Goal: Information Seeking & Learning: Find specific fact

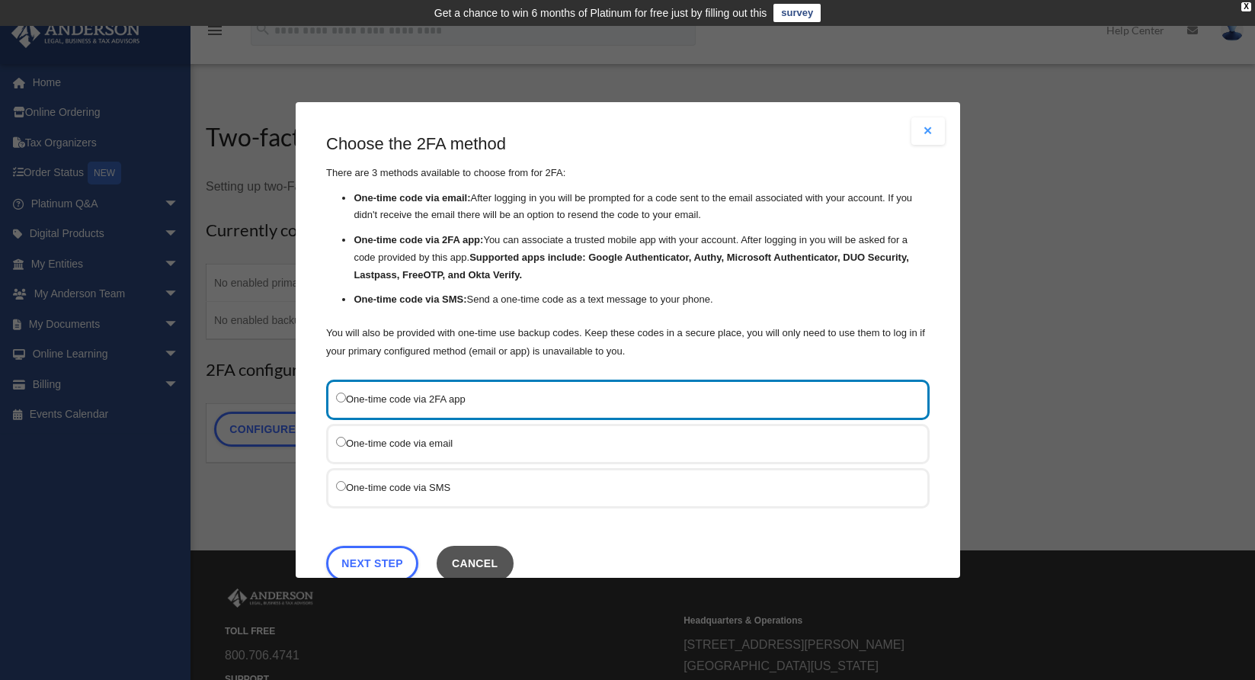
click at [479, 558] on button "Cancel" at bounding box center [474, 562] width 77 height 35
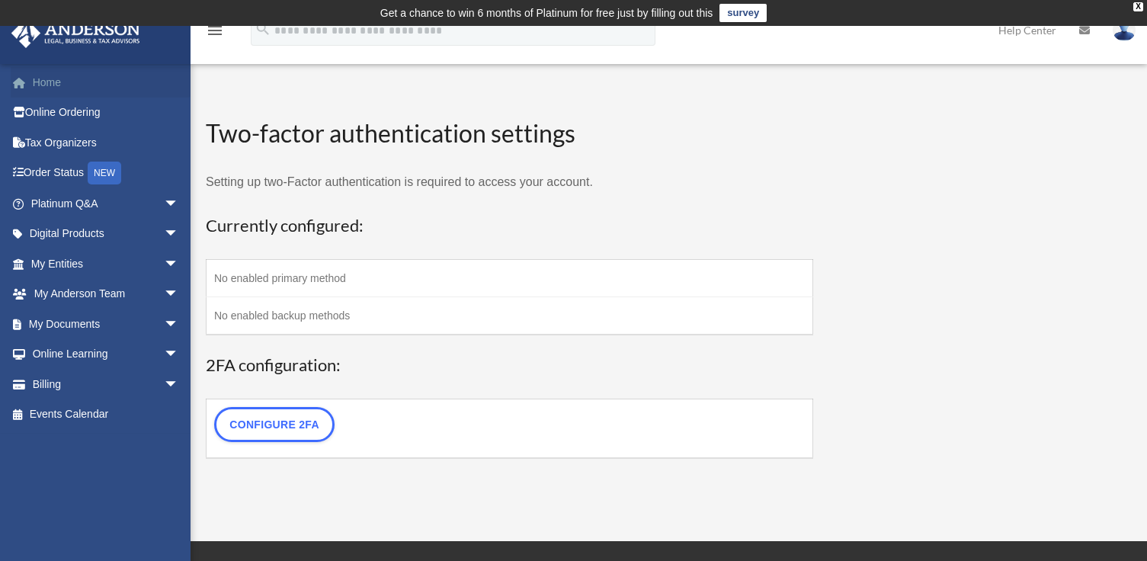
click at [64, 88] on link "Home" at bounding box center [106, 82] width 191 height 30
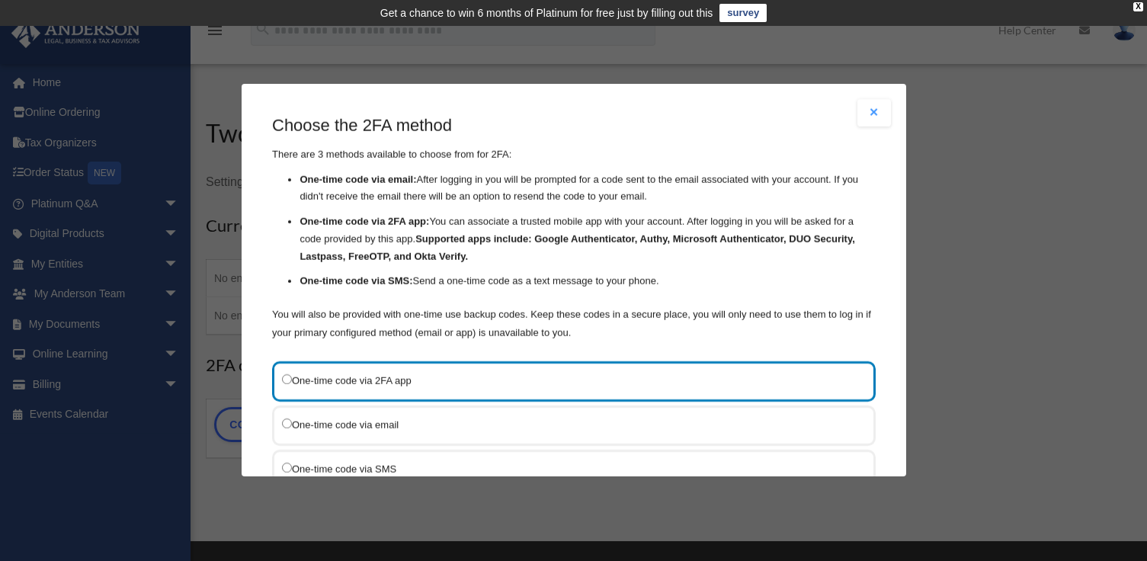
scroll to position [118, 0]
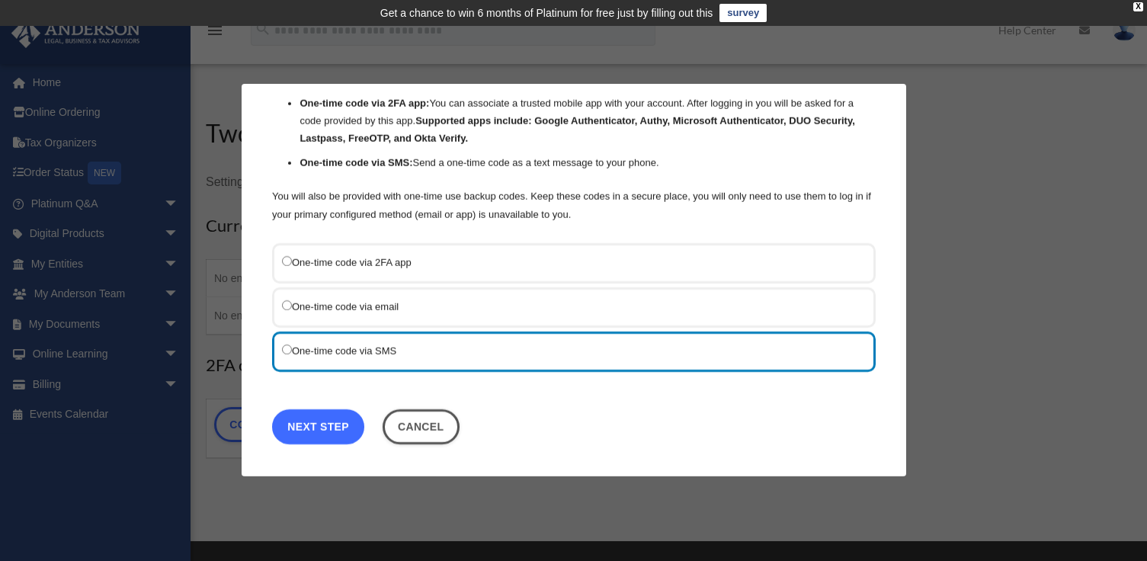
click at [330, 432] on link "Next Step" at bounding box center [318, 426] width 92 height 35
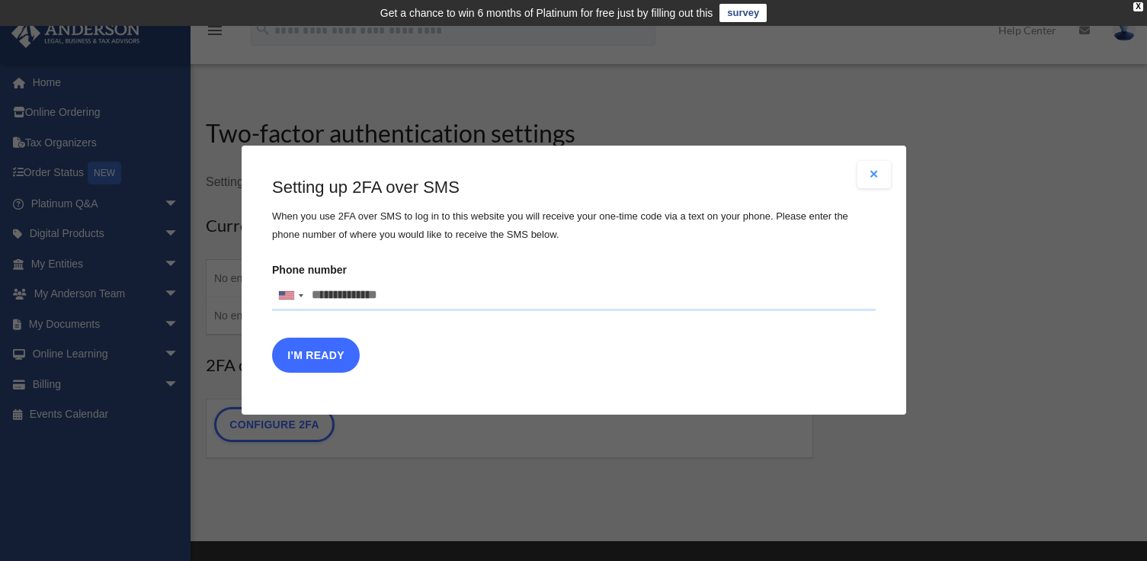
click at [328, 357] on button "I'm Ready" at bounding box center [316, 355] width 88 height 35
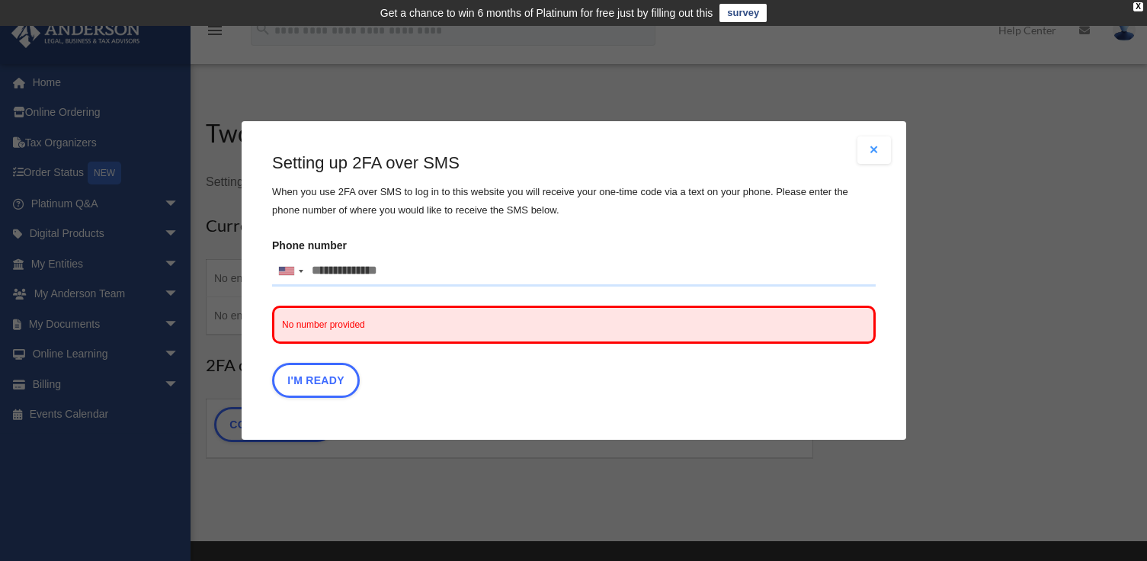
click at [372, 285] on input "Phone number United States +1 United Kingdom +44 Afghanistan (‫افغانستان‬‎) +93…" at bounding box center [574, 271] width 604 height 30
type input "**********"
click at [469, 363] on div "I'm Ready" at bounding box center [574, 384] width 604 height 43
click at [316, 386] on button "I'm Ready" at bounding box center [316, 380] width 88 height 35
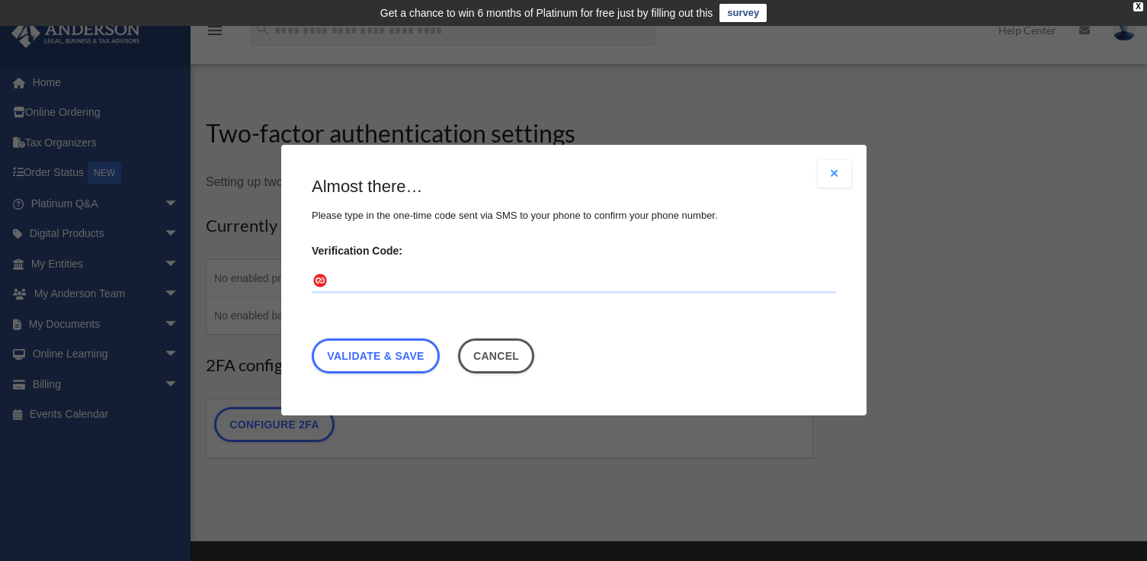
click at [362, 279] on input "Verification Code:" at bounding box center [574, 282] width 524 height 24
type input "******"
click at [383, 354] on link "Validate & Save" at bounding box center [376, 356] width 128 height 35
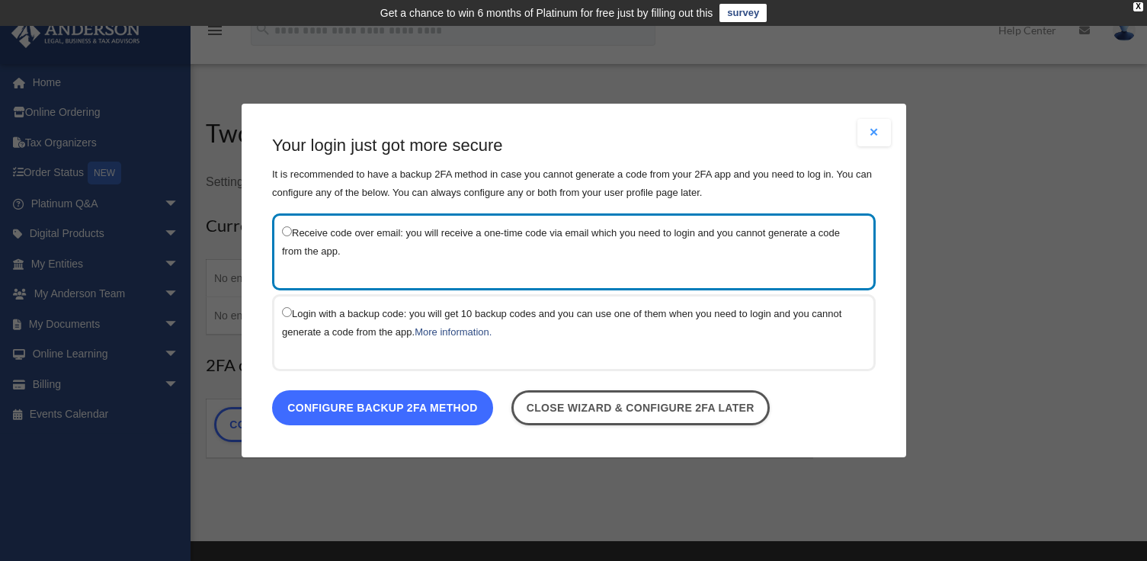
click at [444, 415] on link "Configure backup 2FA method" at bounding box center [382, 407] width 221 height 35
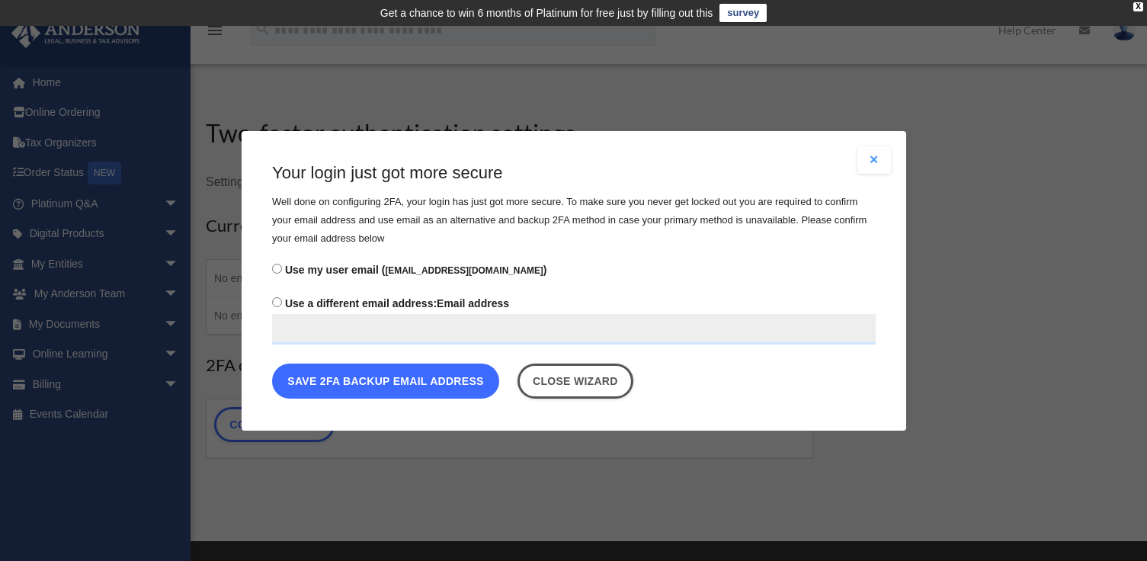
click at [455, 390] on button "Save 2FA backup email address" at bounding box center [385, 380] width 227 height 35
click at [463, 381] on button "Save 2FA backup email address" at bounding box center [385, 380] width 227 height 35
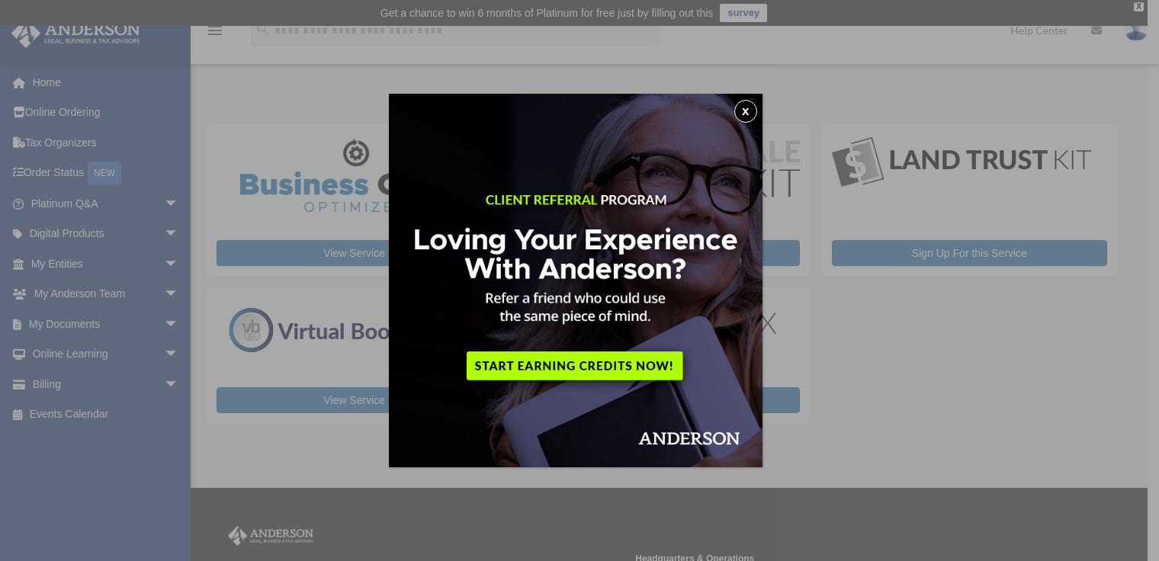
click at [748, 109] on button "x" at bounding box center [745, 111] width 23 height 23
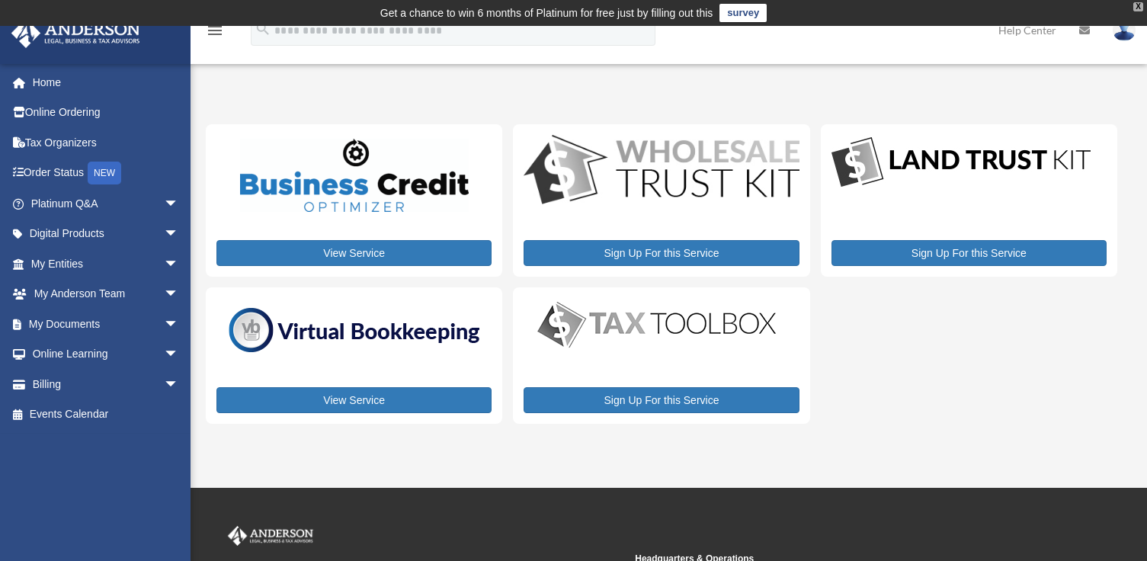
click at [1139, 5] on div "X" at bounding box center [1138, 6] width 10 height 9
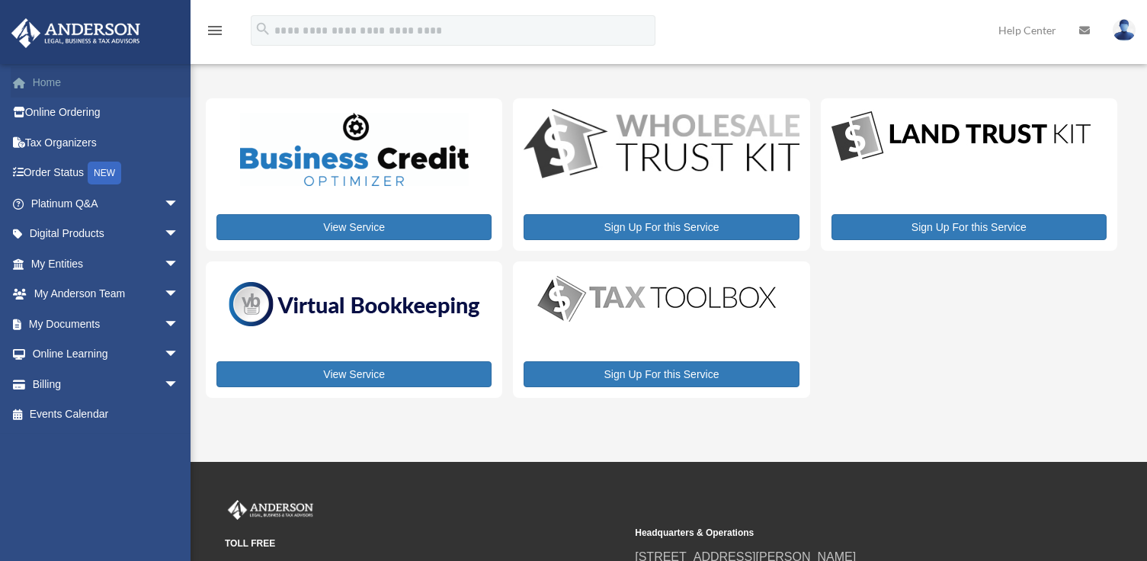
click at [45, 81] on link "Home" at bounding box center [106, 82] width 191 height 30
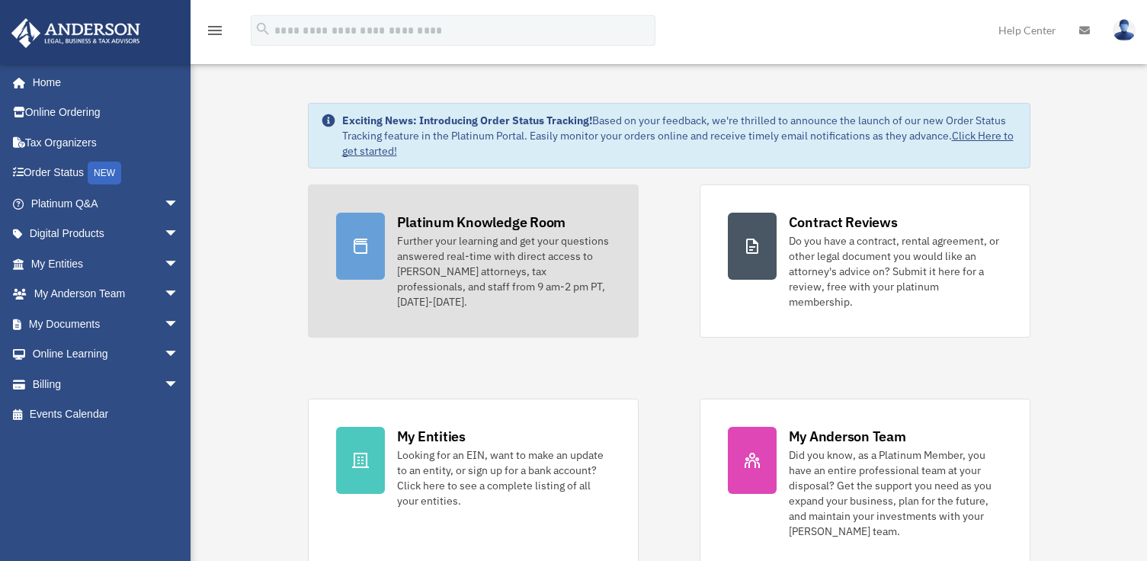
click at [442, 231] on div "Platinum Knowledge Room" at bounding box center [481, 222] width 169 height 19
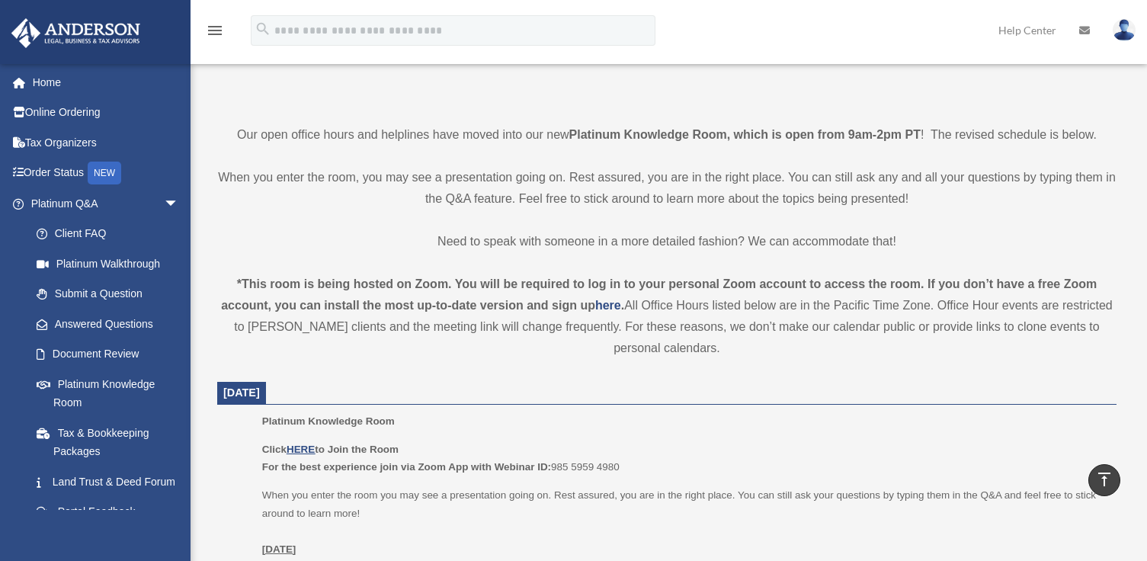
scroll to position [75, 0]
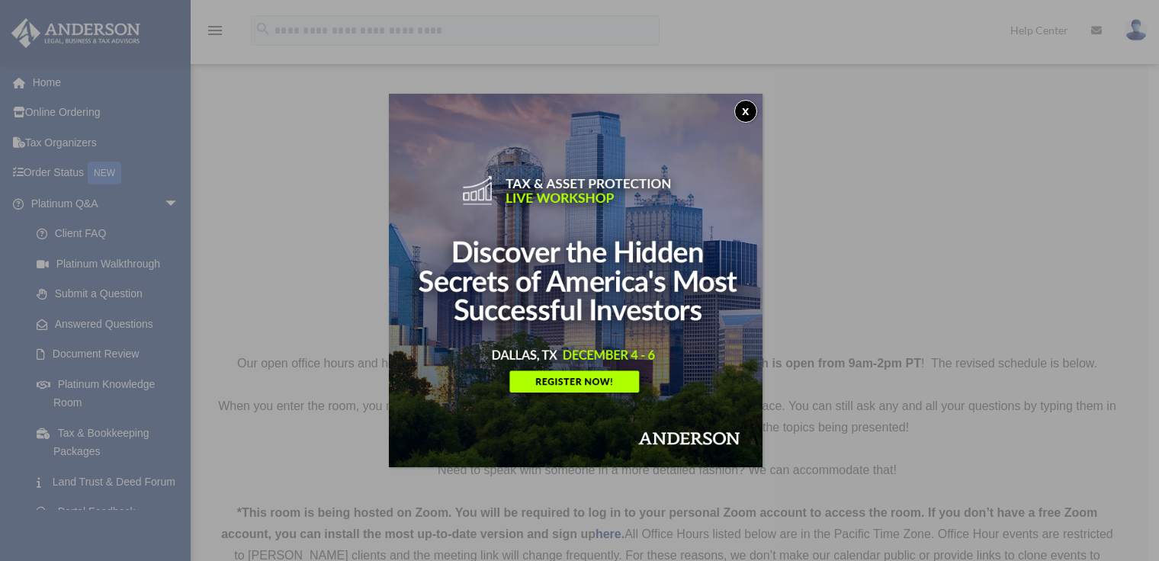
click at [744, 106] on button "x" at bounding box center [745, 111] width 23 height 23
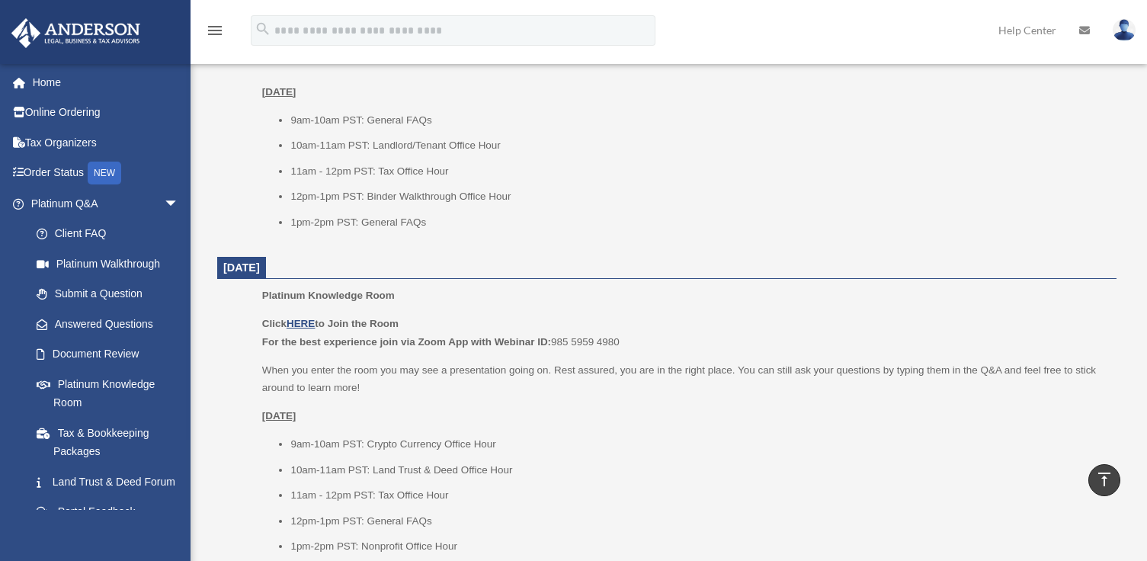
scroll to position [914, 0]
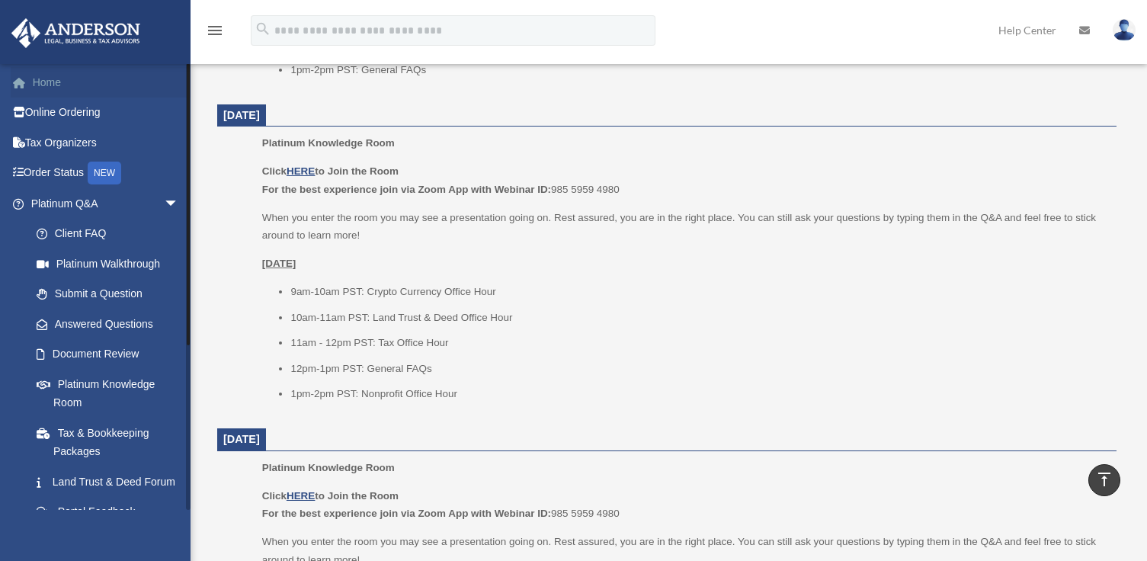
click at [67, 77] on link "Home" at bounding box center [106, 82] width 191 height 30
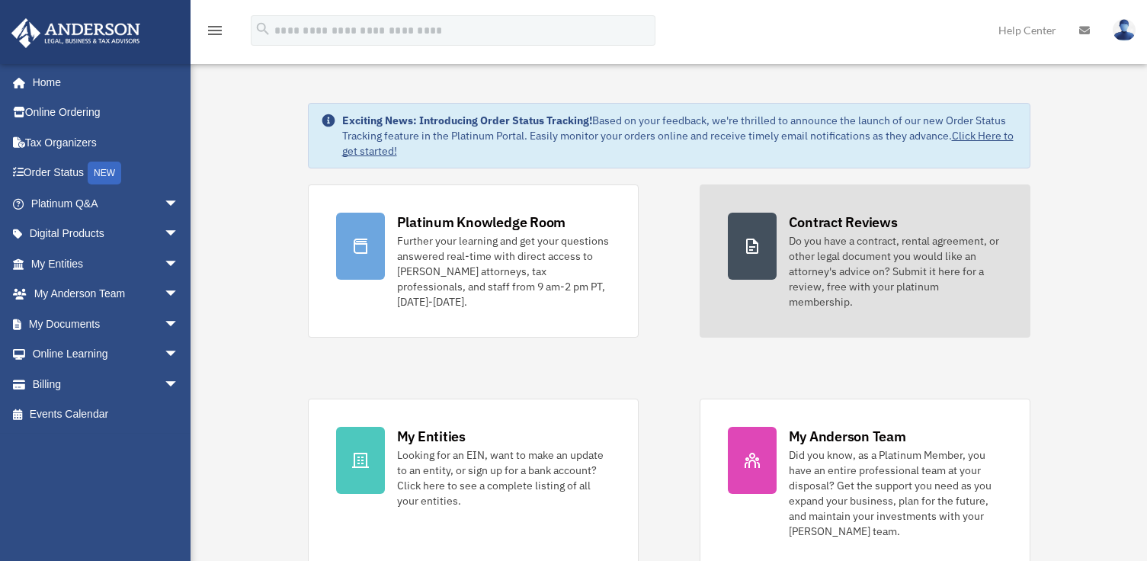
click at [823, 261] on div "Do you have a contract, rental agreement, or other legal document you would lik…" at bounding box center [895, 271] width 213 height 76
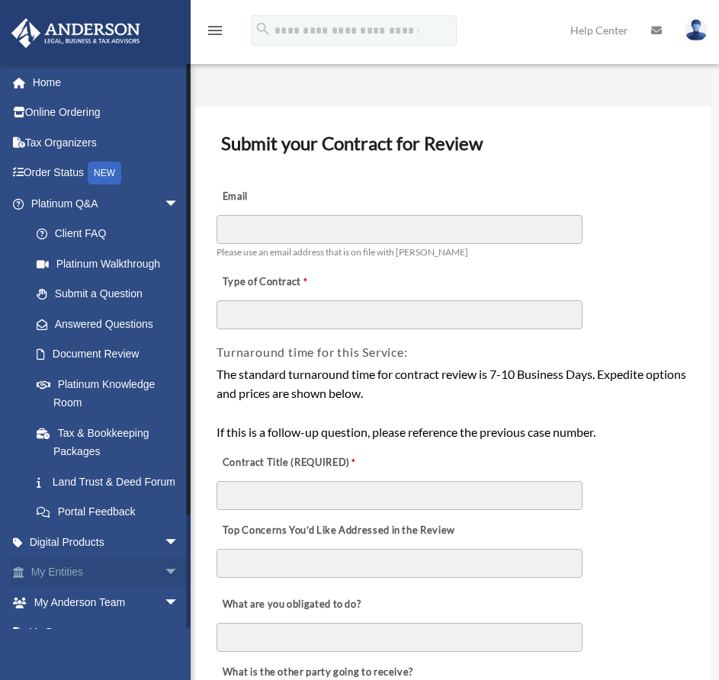
click at [164, 560] on span "arrow_drop_down" at bounding box center [179, 572] width 30 height 31
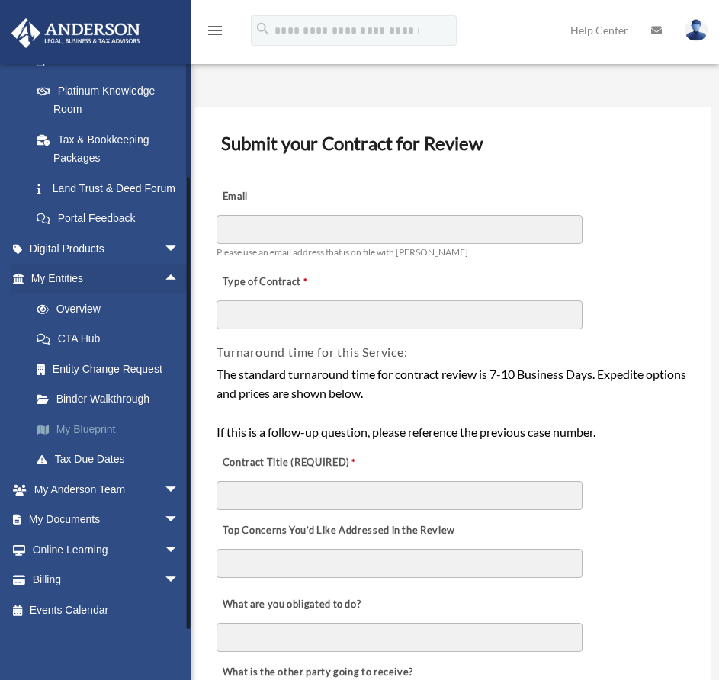
click at [97, 430] on link "My Blueprint" at bounding box center [111, 429] width 181 height 30
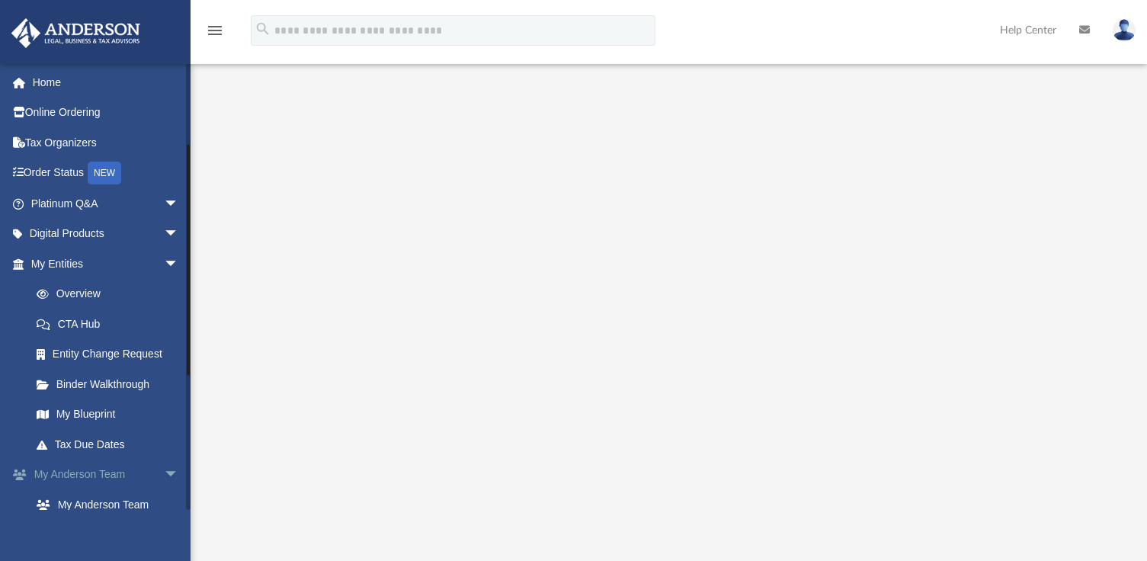
scroll to position [152, 0]
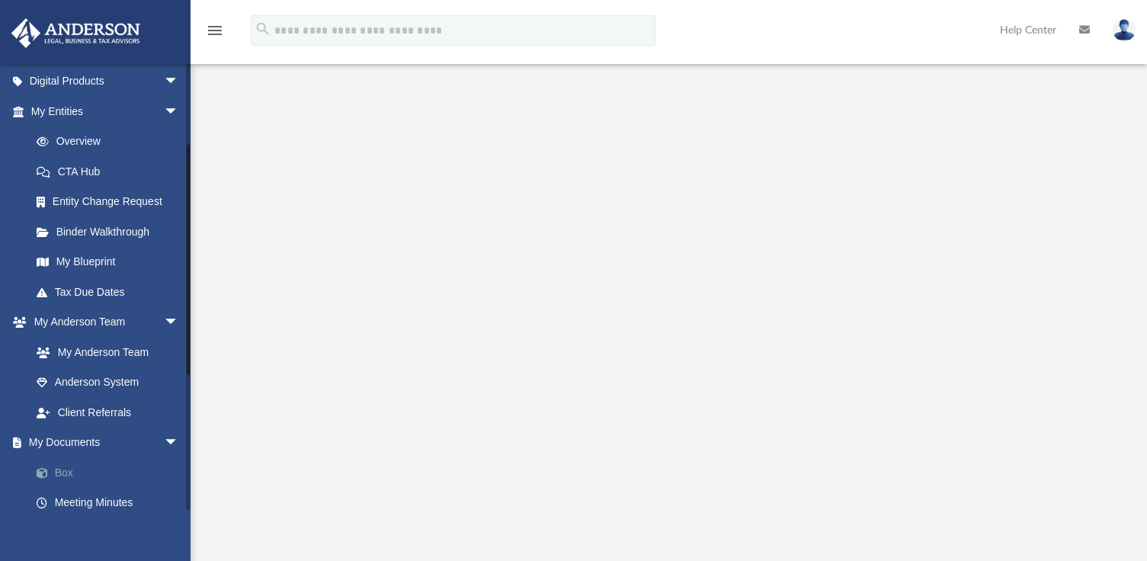
click at [69, 470] on link "Box" at bounding box center [111, 472] width 181 height 30
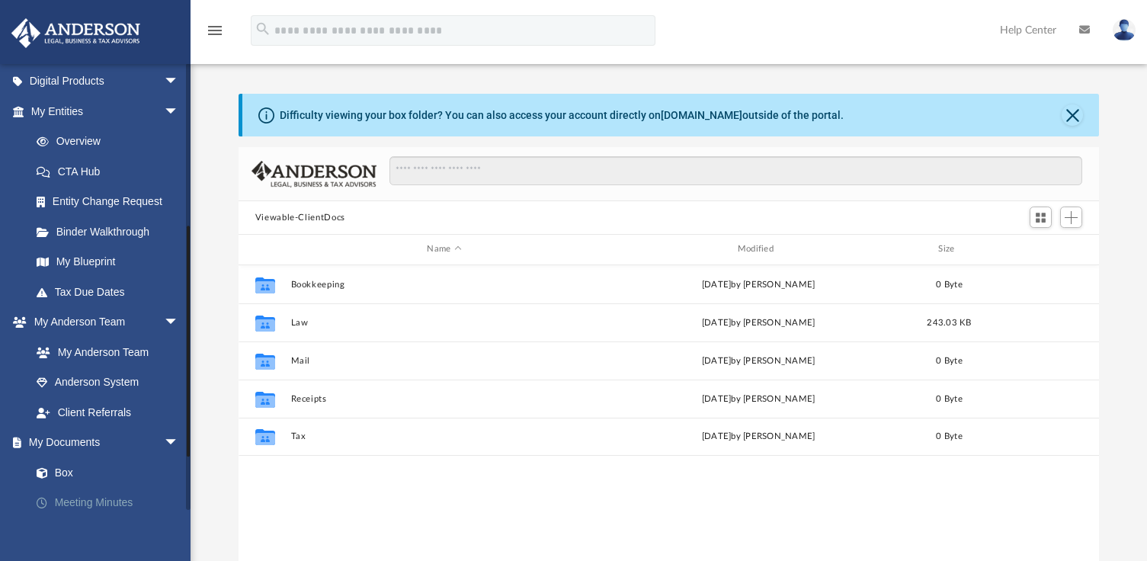
scroll to position [305, 0]
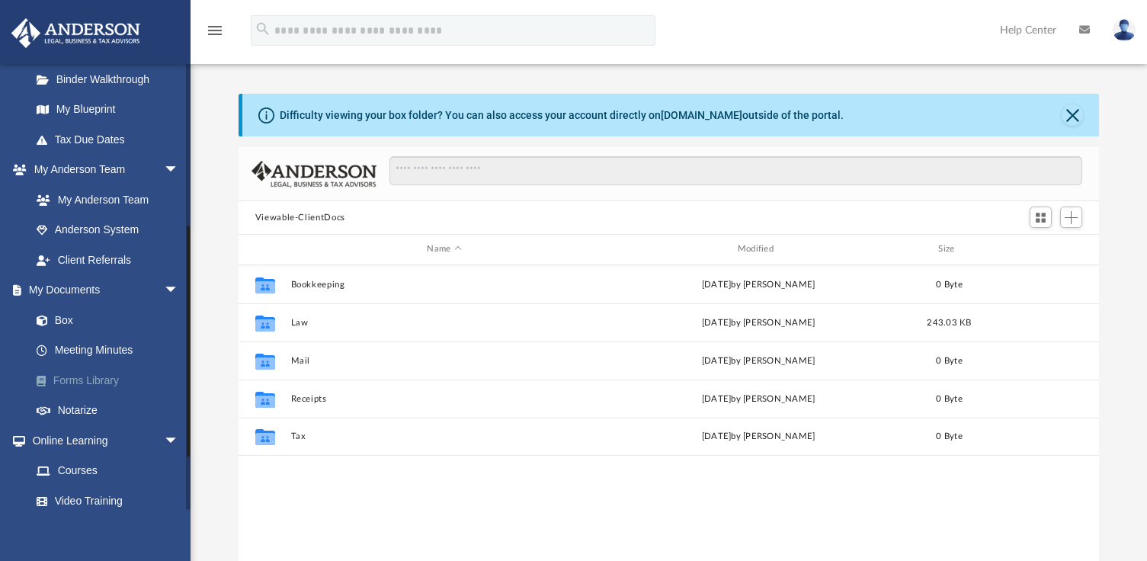
click at [107, 379] on link "Forms Library" at bounding box center [111, 380] width 181 height 30
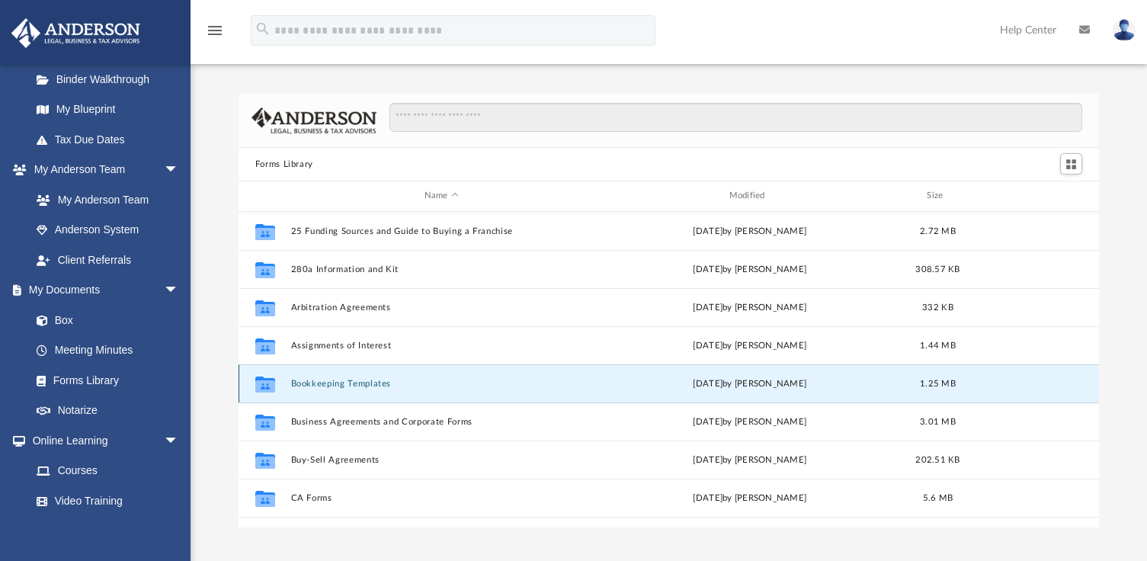
click at [377, 380] on button "Bookkeeping Templates" at bounding box center [441, 384] width 302 height 10
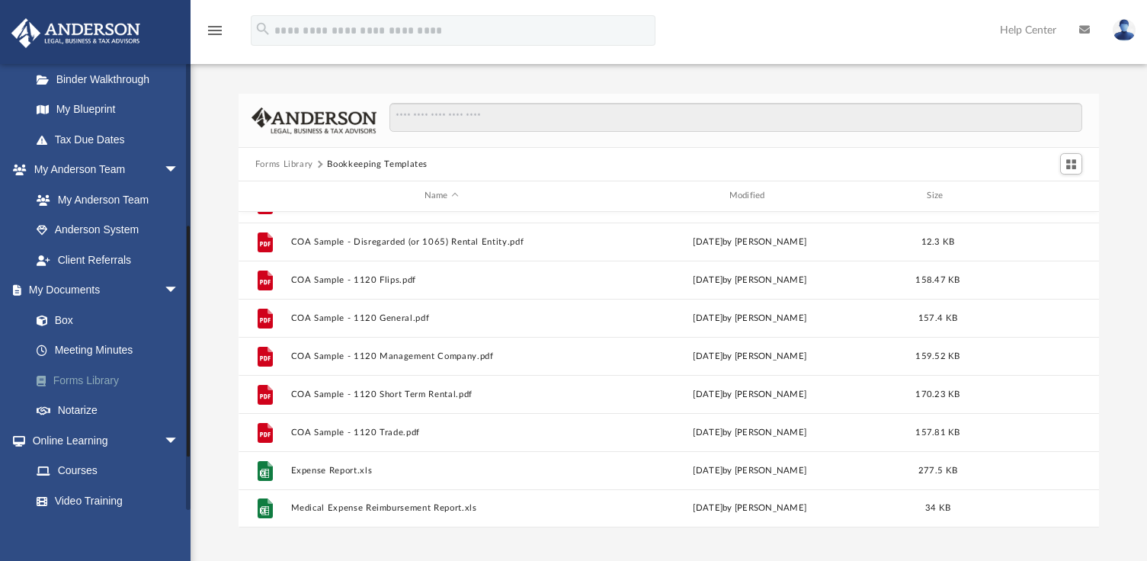
click at [99, 373] on link "Forms Library" at bounding box center [111, 380] width 181 height 30
click at [518, 55] on div "menu search Site Menu add margiedayortiz@gmail.com My Profile Reset Password Lo…" at bounding box center [573, 37] width 1124 height 52
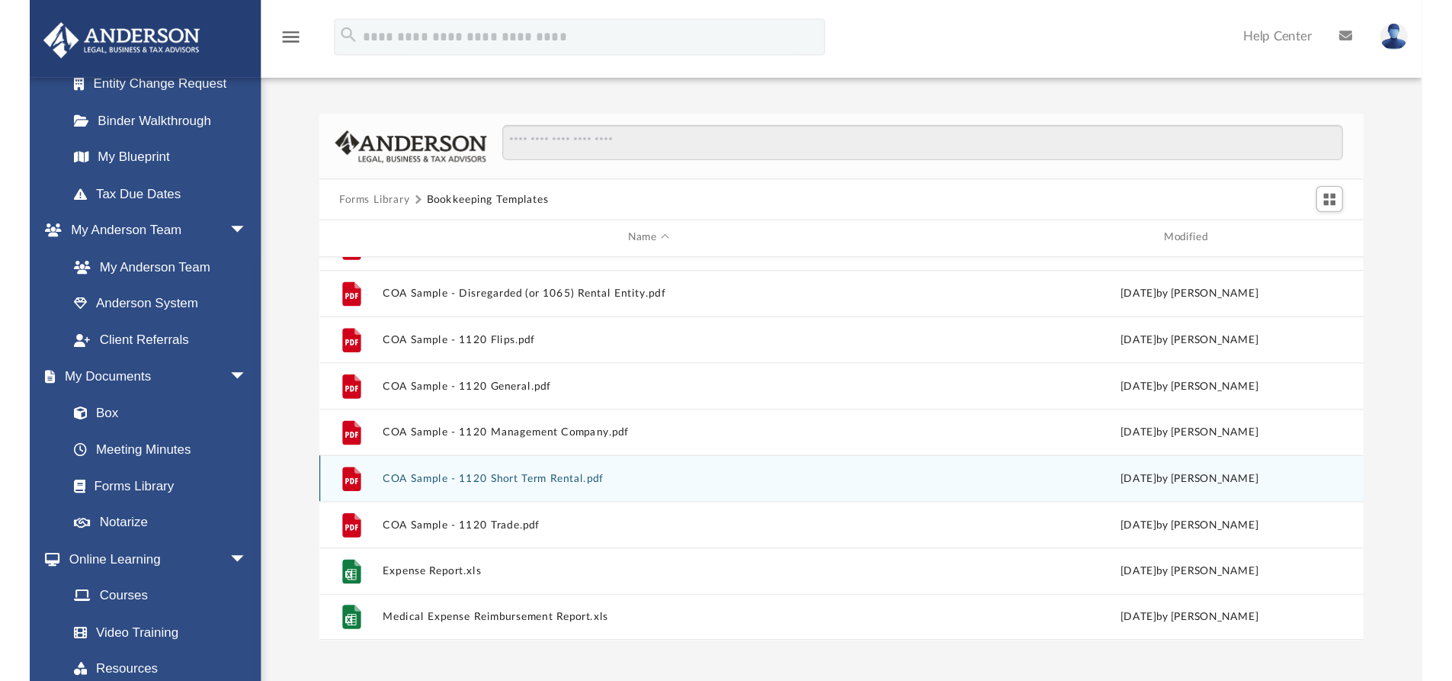
scroll to position [335, 1123]
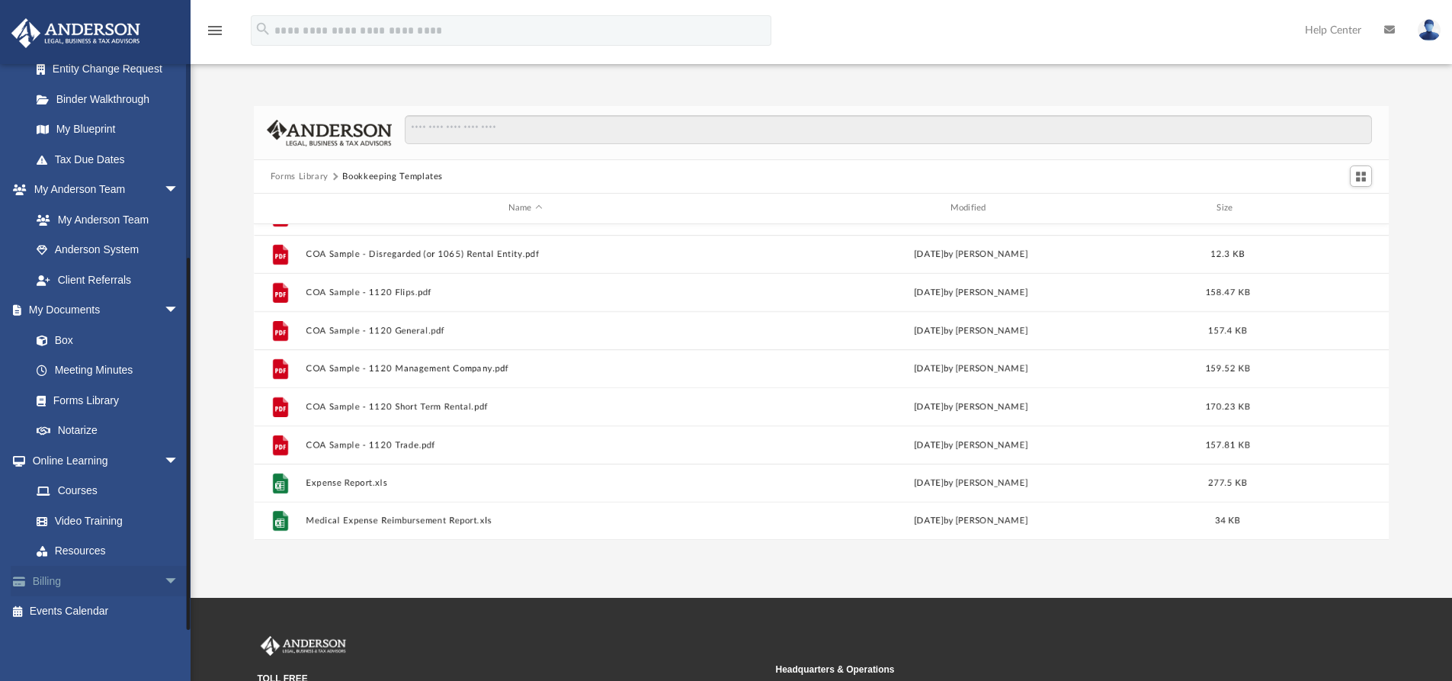
click at [164, 578] on span "arrow_drop_down" at bounding box center [179, 581] width 30 height 31
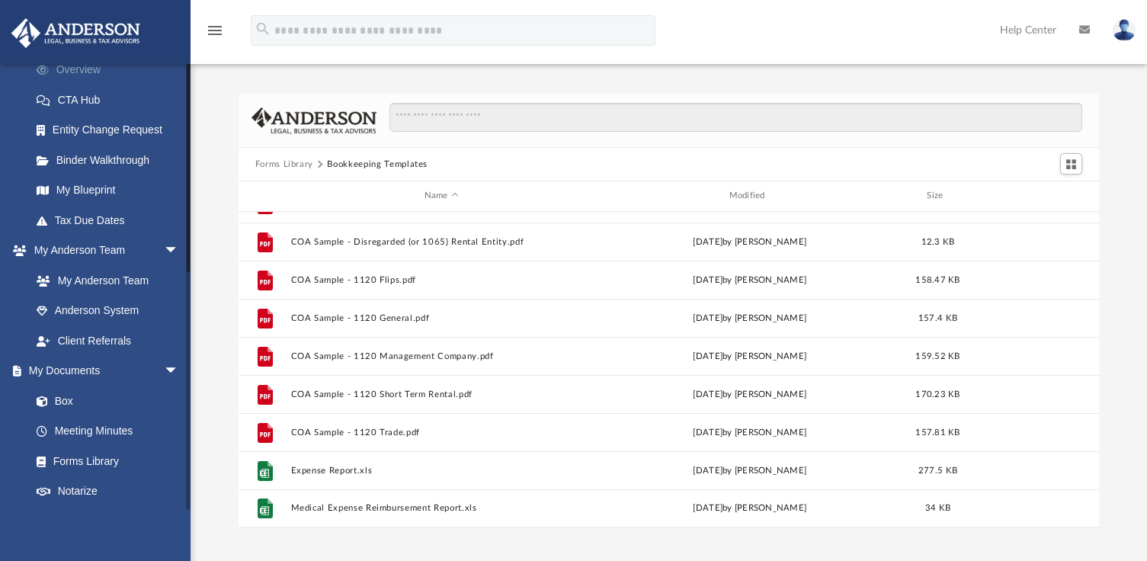
scroll to position [0, 0]
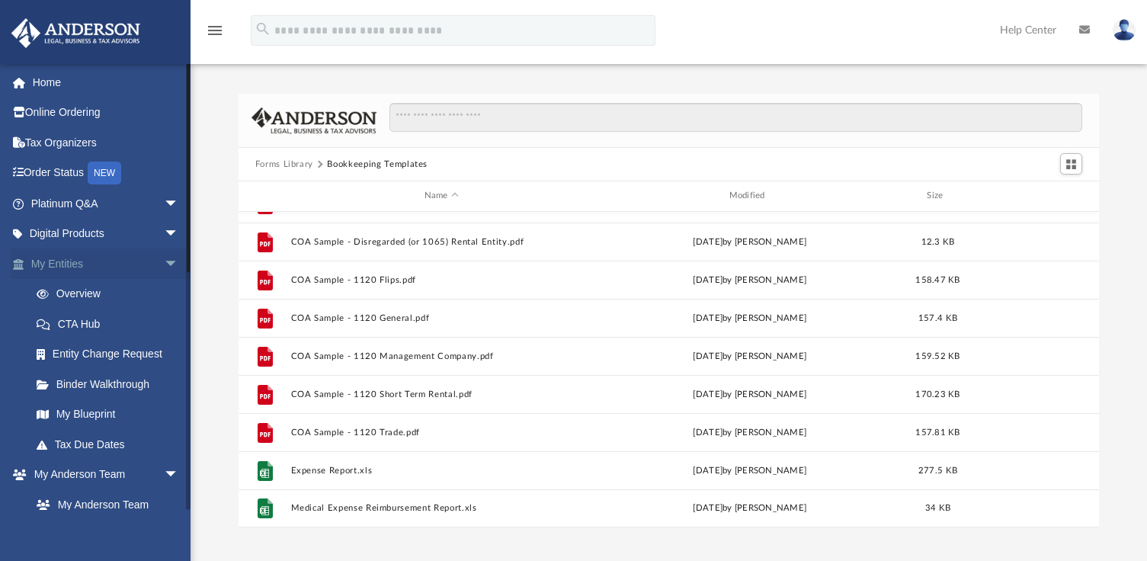
click at [139, 261] on link "My Entities arrow_drop_down" at bounding box center [106, 263] width 191 height 30
click at [164, 260] on span "arrow_drop_down" at bounding box center [179, 263] width 30 height 31
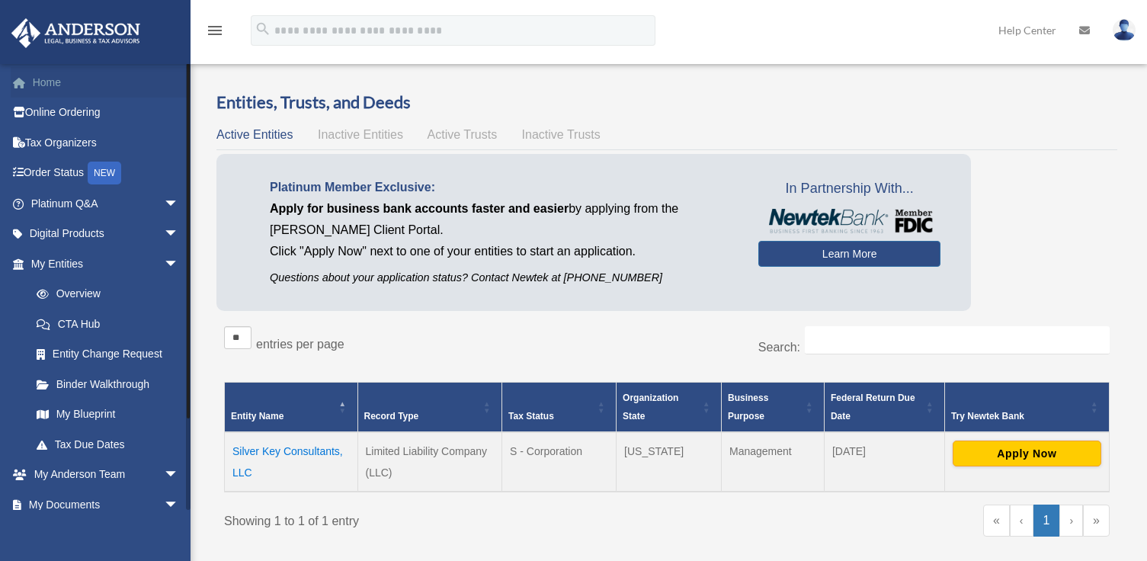
click at [50, 93] on link "Home" at bounding box center [106, 82] width 191 height 30
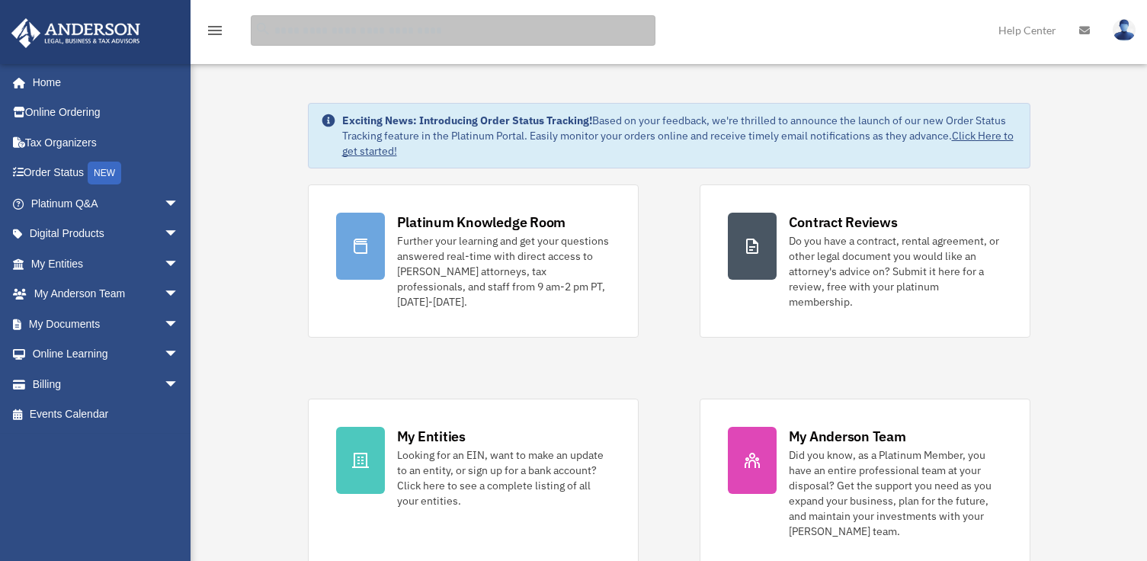
click at [355, 27] on input "search" at bounding box center [453, 30] width 405 height 30
type input "******"
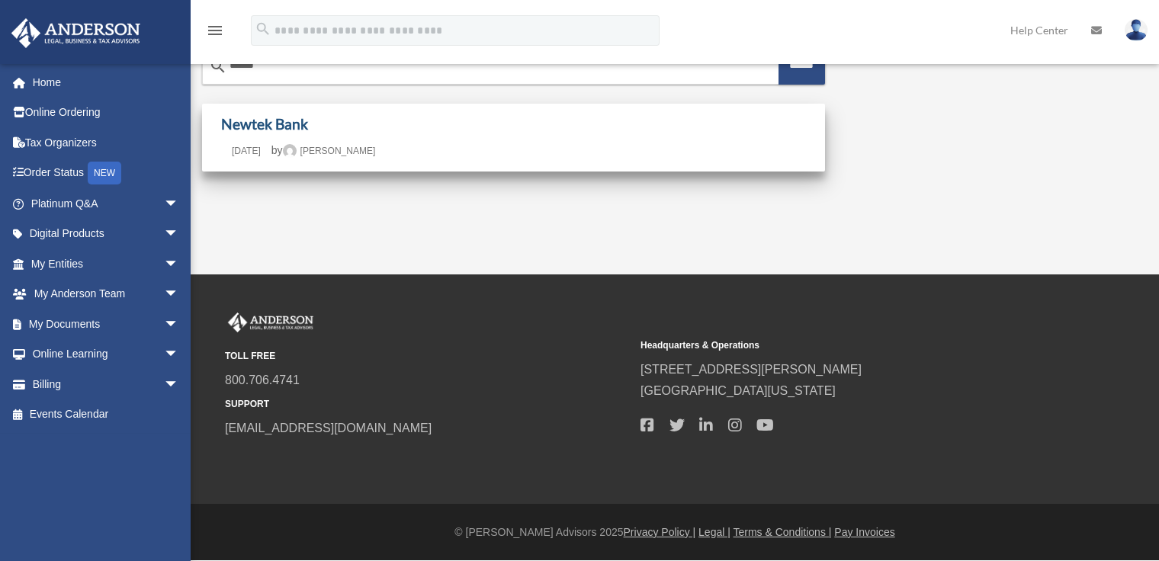
click at [273, 125] on link "Newtek Bank" at bounding box center [264, 124] width 87 height 18
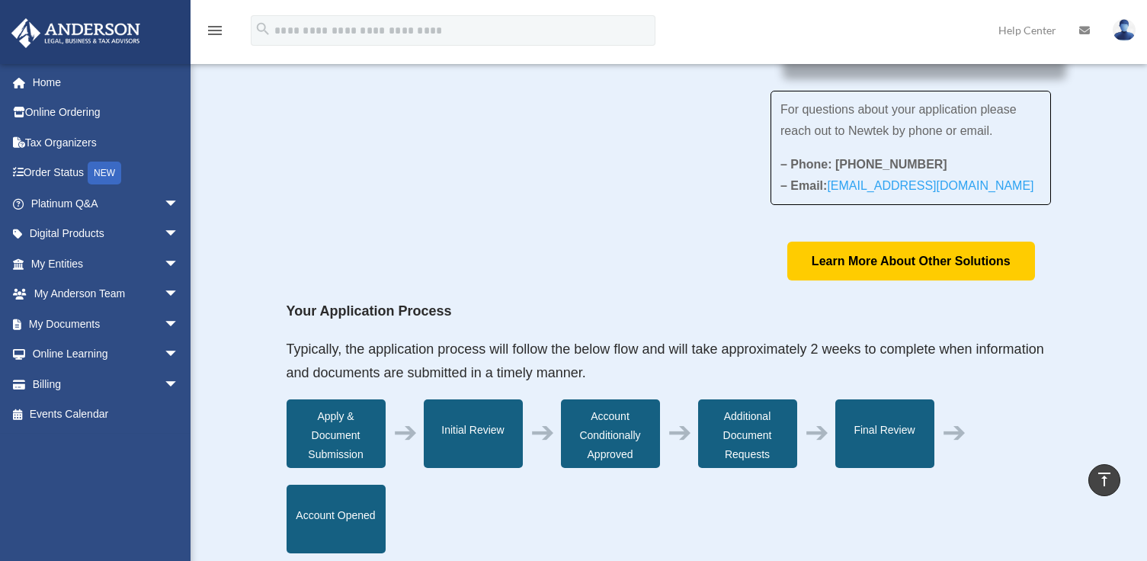
scroll to position [76, 0]
